Goal: Find contact information: Find contact information

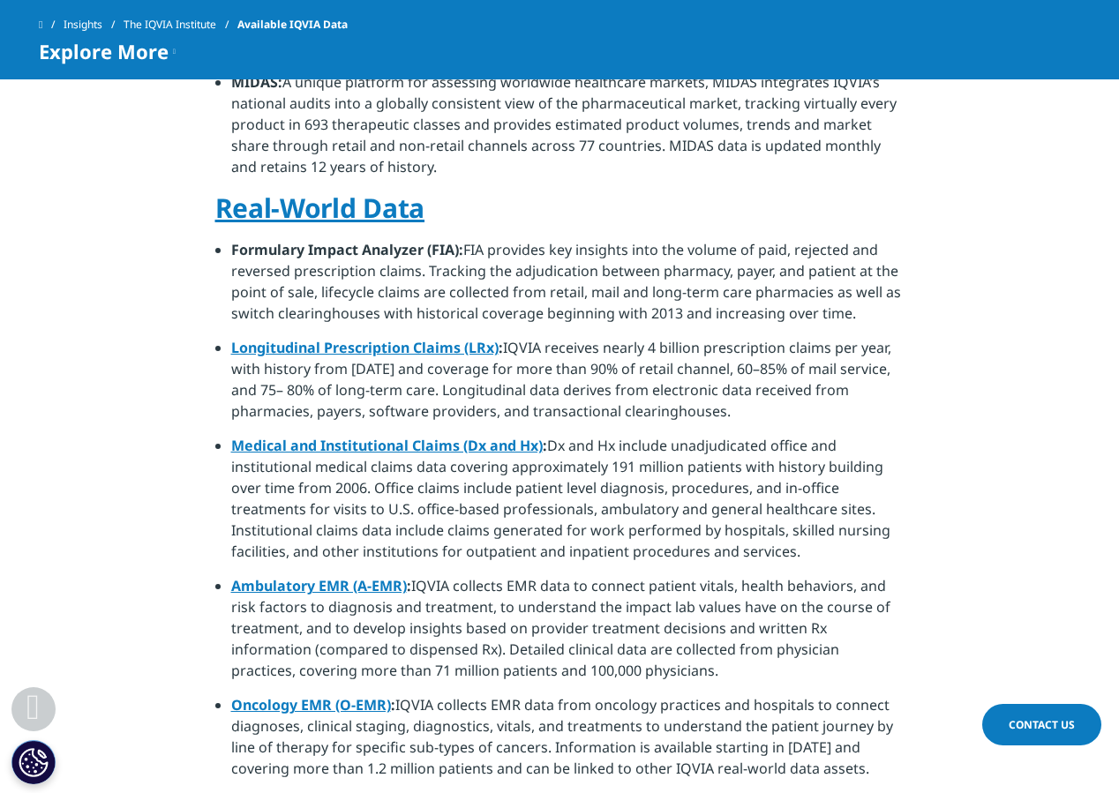
scroll to position [1108, 0]
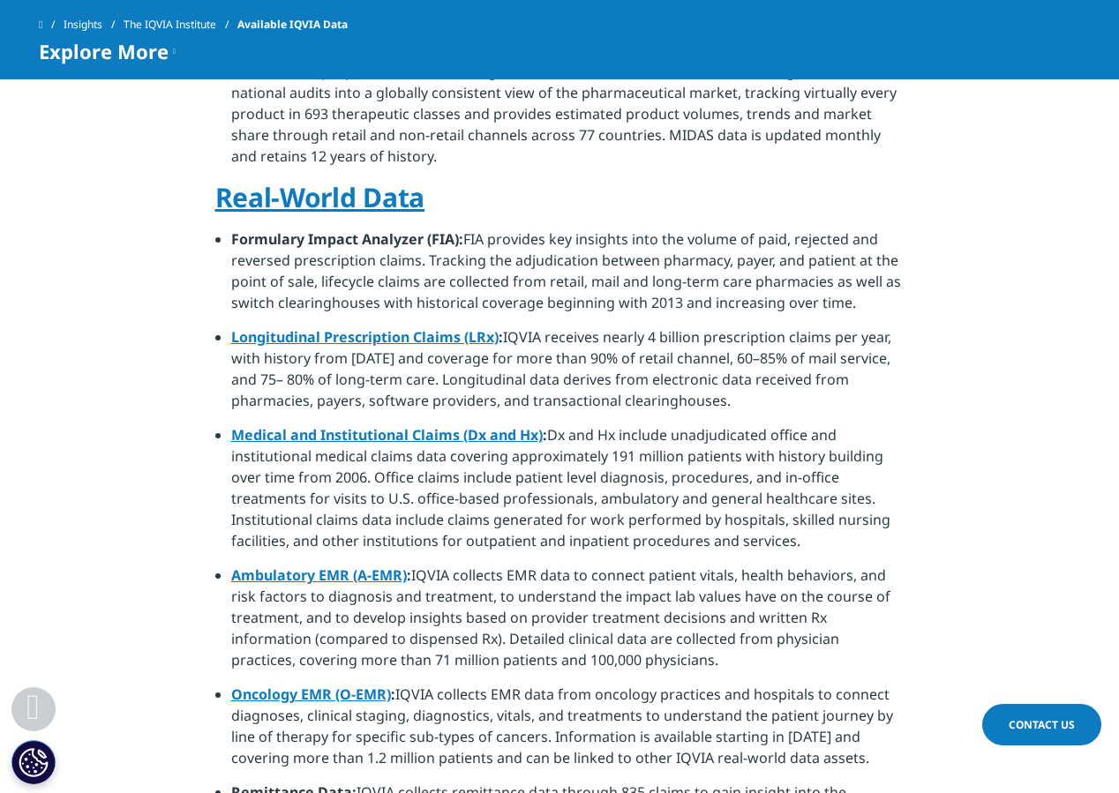
click at [352, 425] on link "Medical and Institutional Claims (Dx and Hx)" at bounding box center [386, 434] width 311 height 19
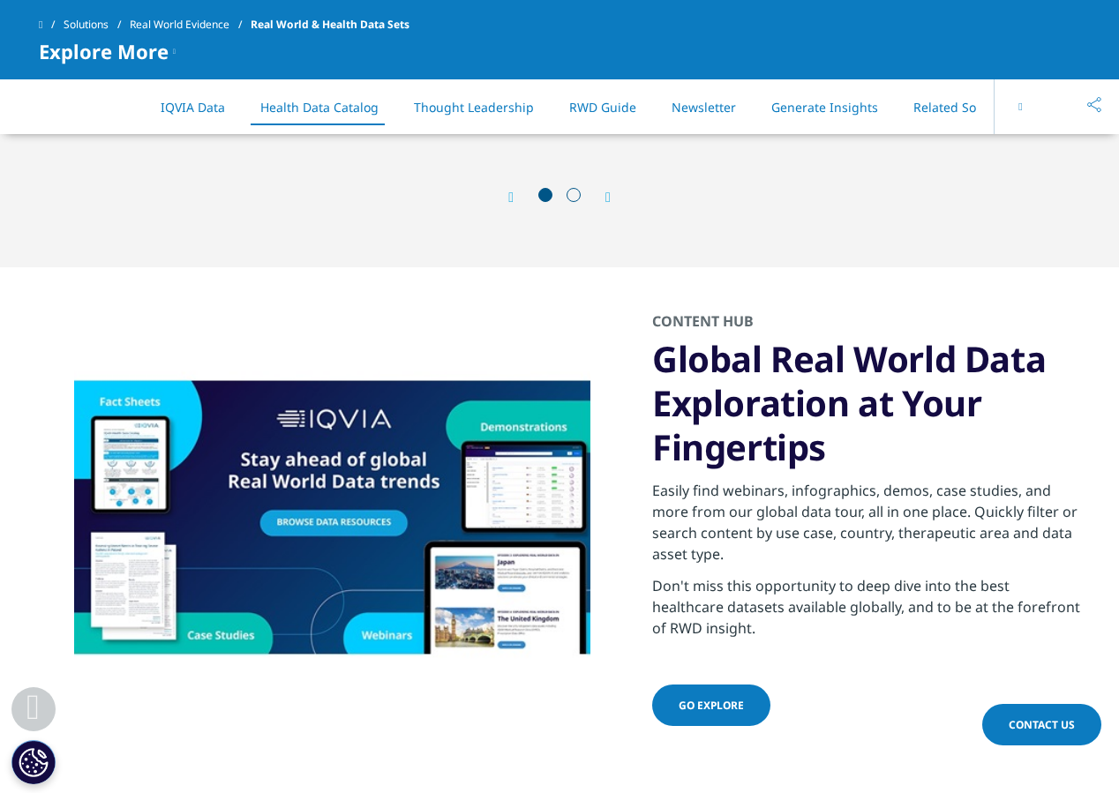
scroll to position [2383, 0]
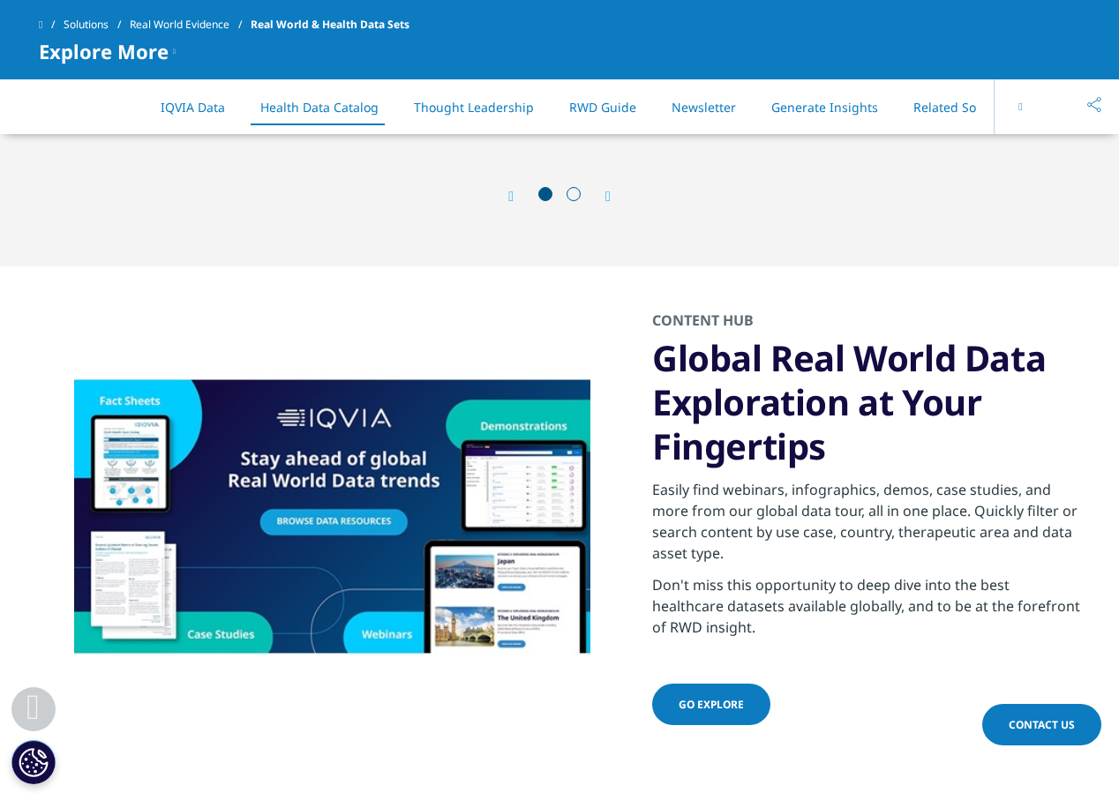
click at [1026, 719] on span "Contact Us" at bounding box center [1042, 724] width 66 height 15
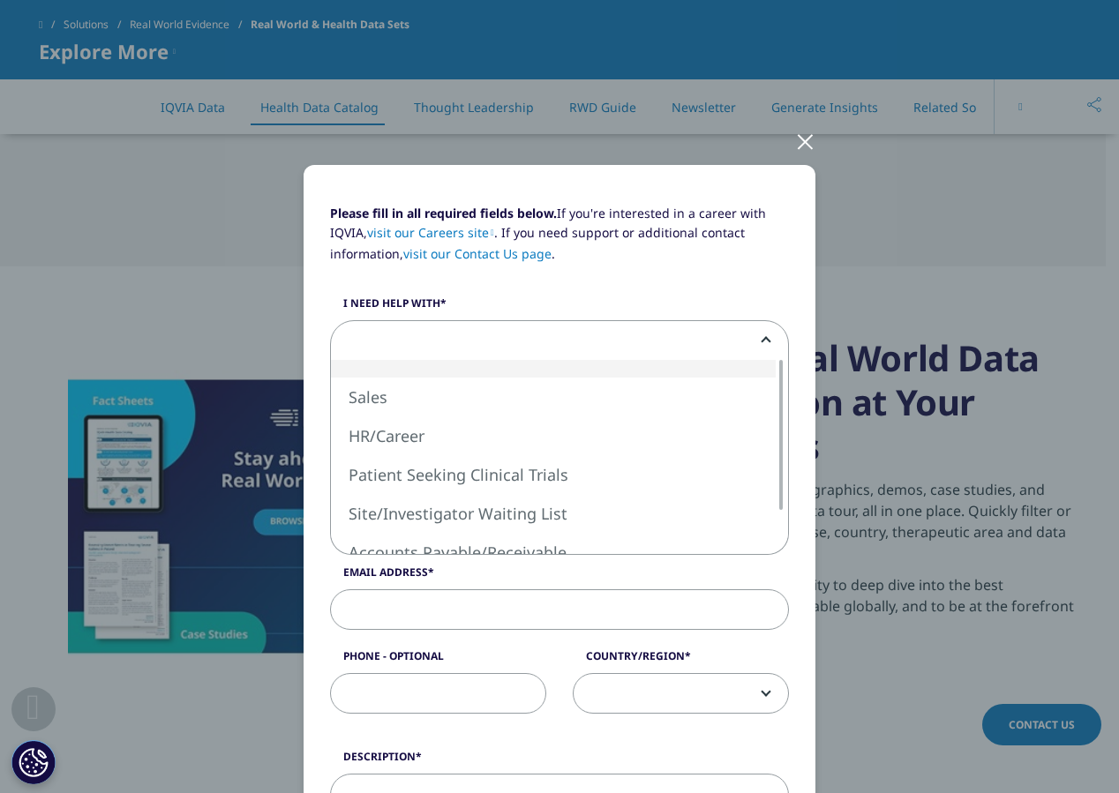
click at [394, 339] on span at bounding box center [559, 341] width 457 height 41
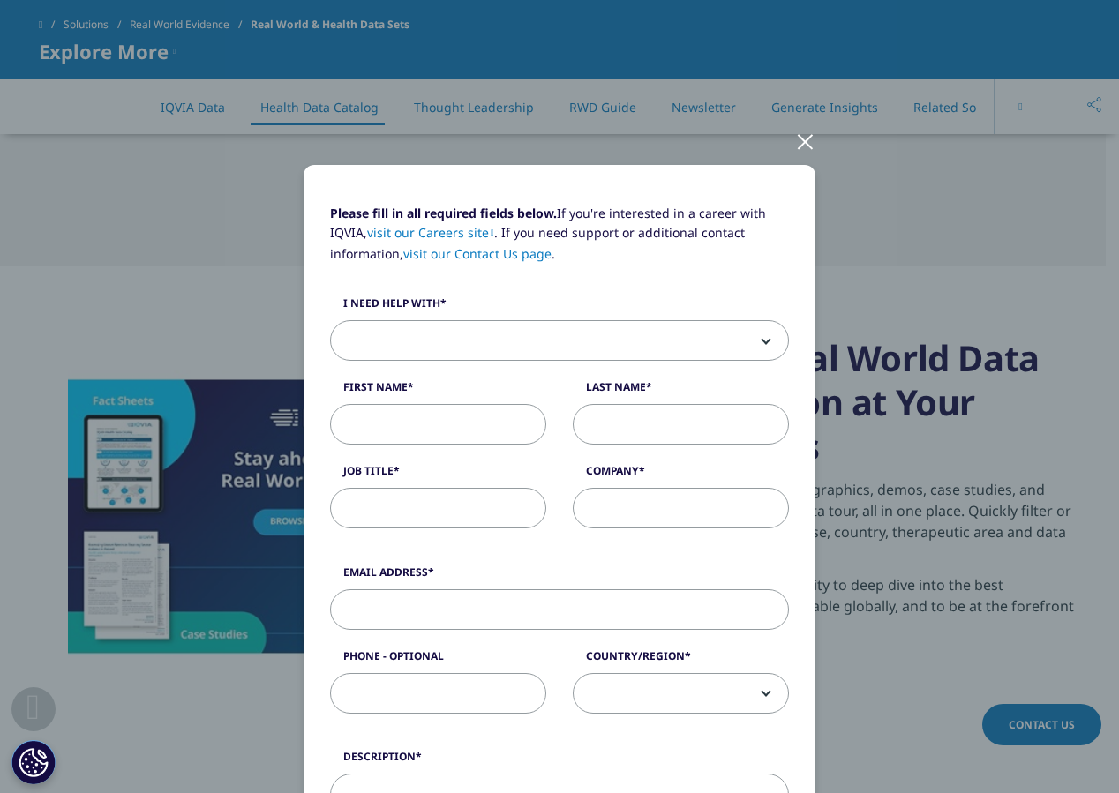
click at [902, 245] on div "Please fill in all required fields below. If you're interested in a career with…" at bounding box center [559, 733] width 1041 height 1467
